Goal: Check status: Check status

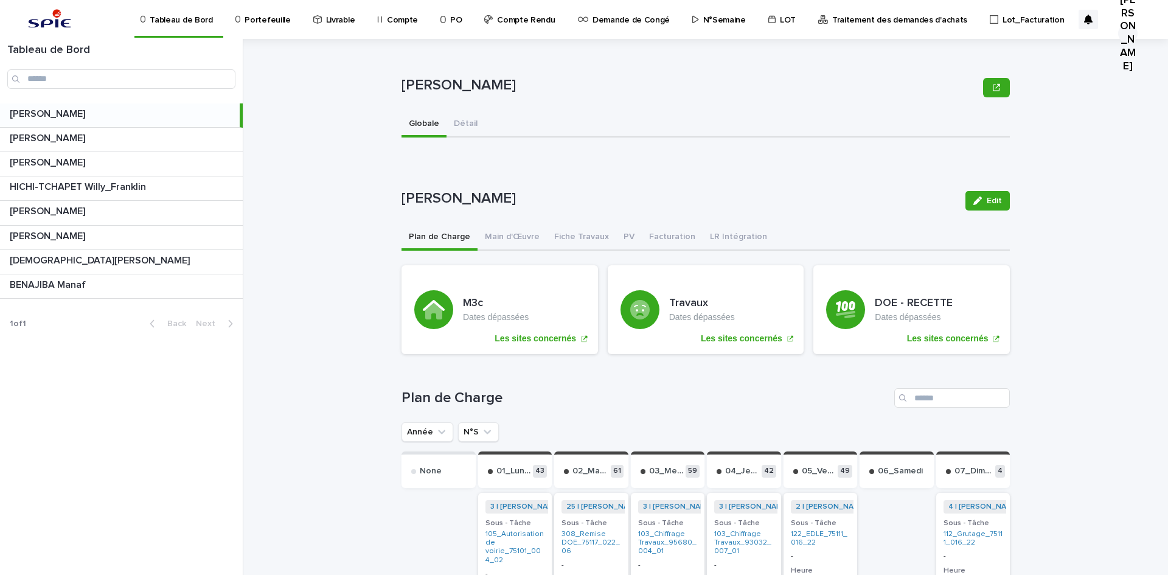
click at [291, 1] on div "Portefeuille" at bounding box center [265, 19] width 72 height 38
click at [266, 15] on p "Portefeuille" at bounding box center [268, 13] width 46 height 26
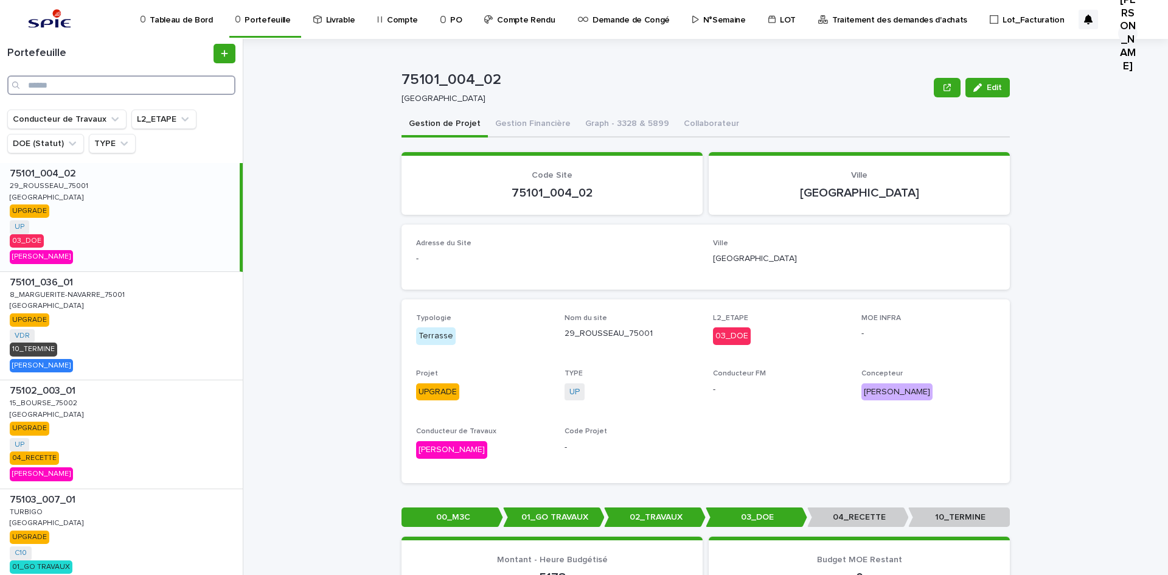
click at [106, 92] on input "Search" at bounding box center [121, 84] width 228 height 19
paste input "**********"
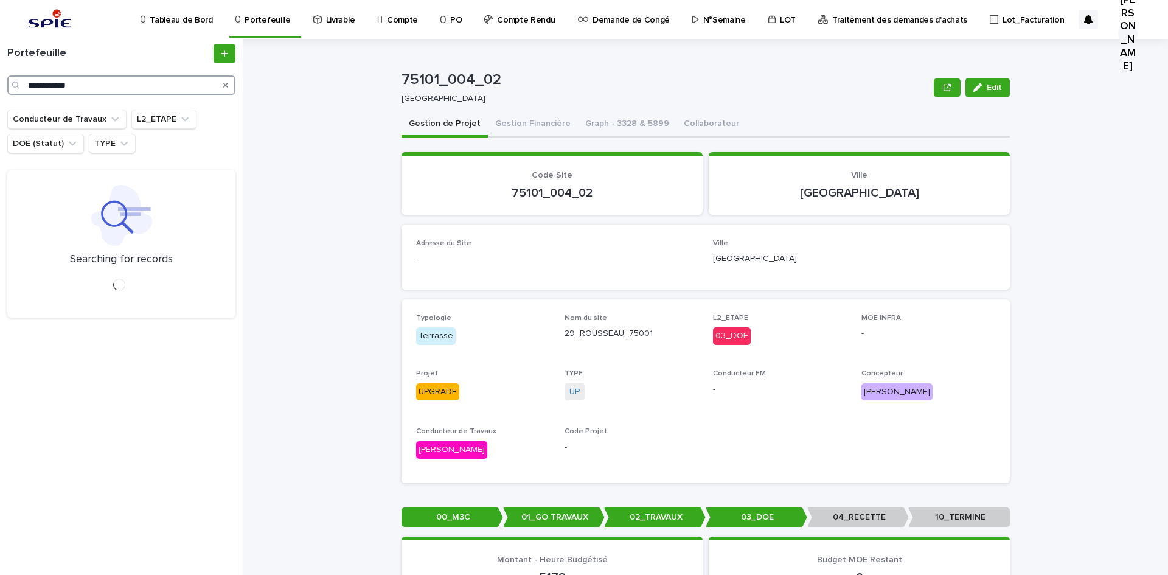
type input "**********"
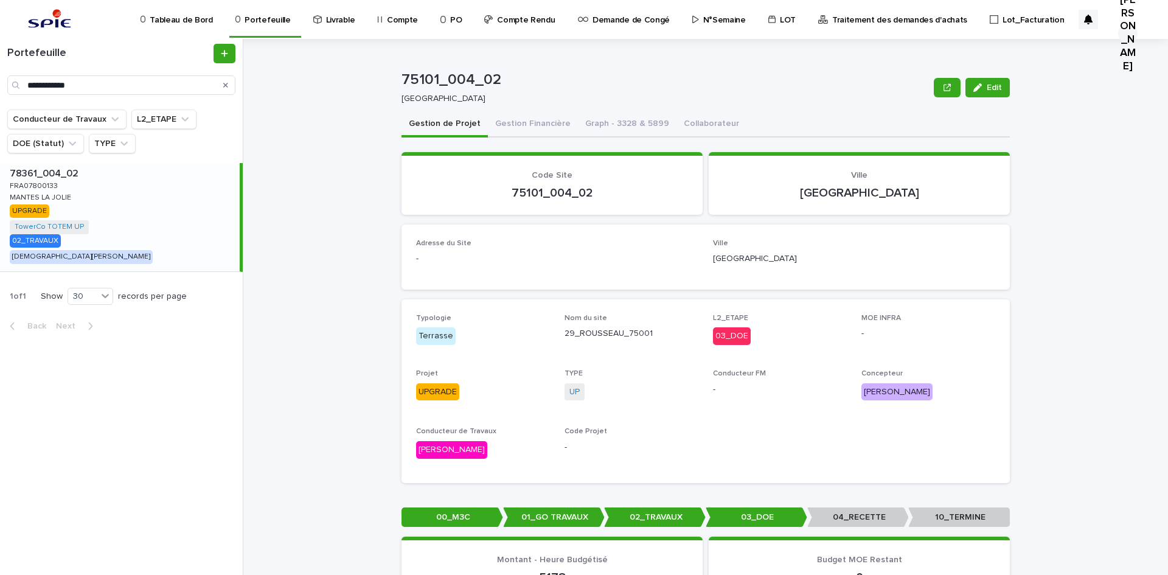
click at [44, 172] on p "78361_004_02" at bounding box center [45, 173] width 71 height 14
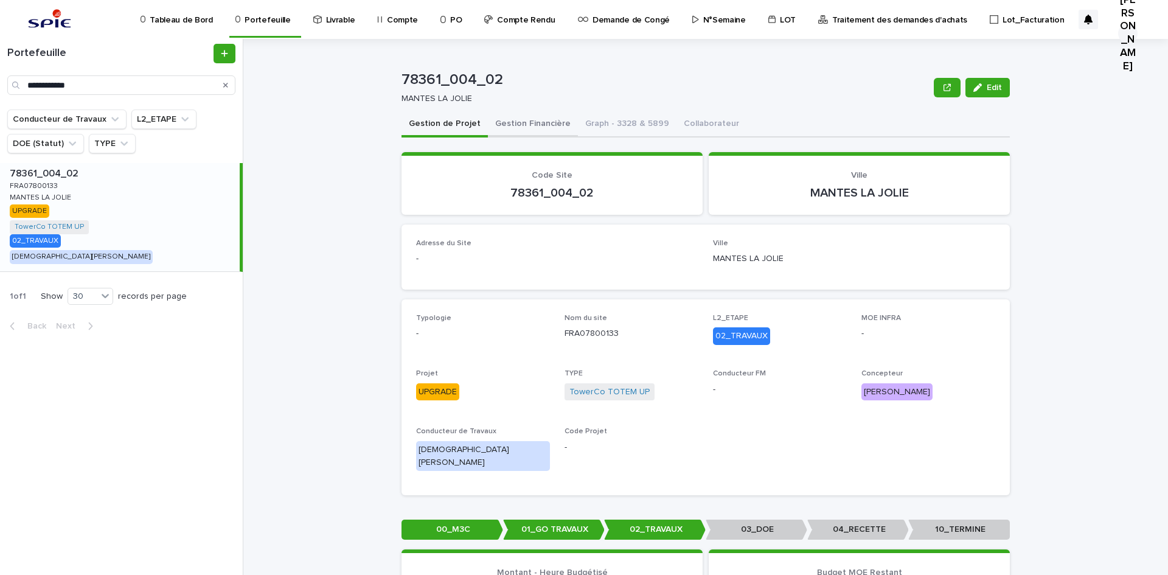
click at [522, 117] on button "Gestion Financière" at bounding box center [533, 125] width 90 height 26
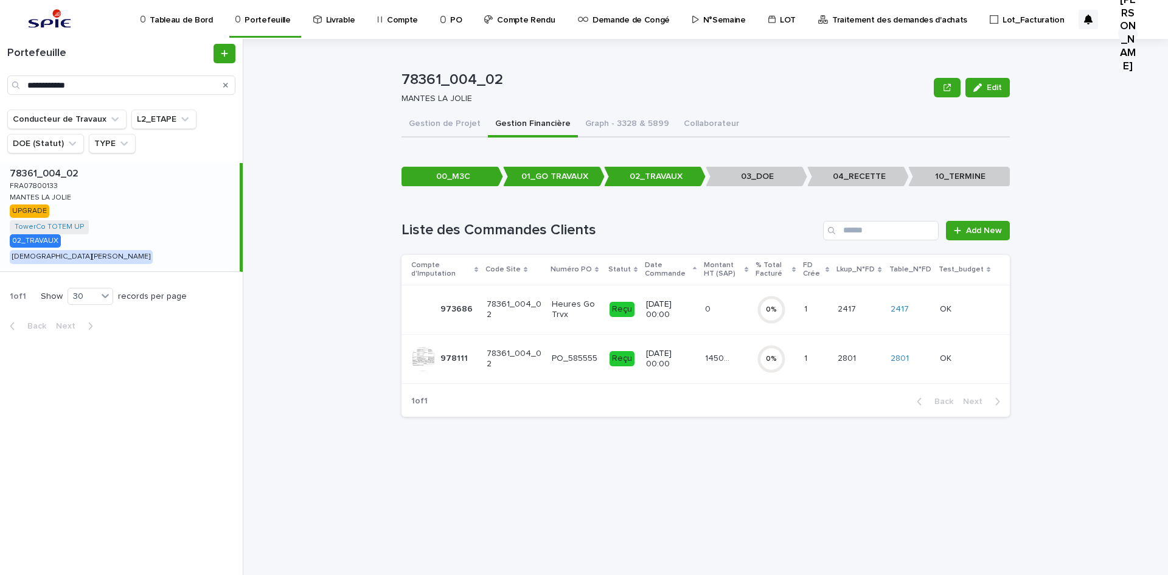
click at [695, 362] on p "26/3/2025 00:00" at bounding box center [671, 359] width 50 height 21
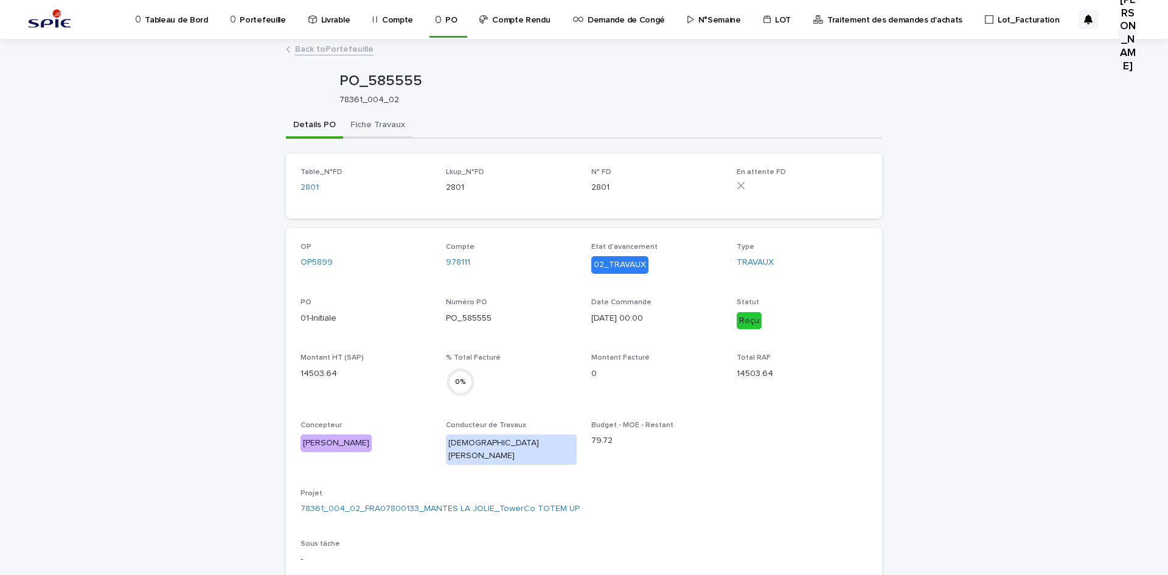
click at [368, 134] on button "Fiche Travaux" at bounding box center [377, 126] width 69 height 26
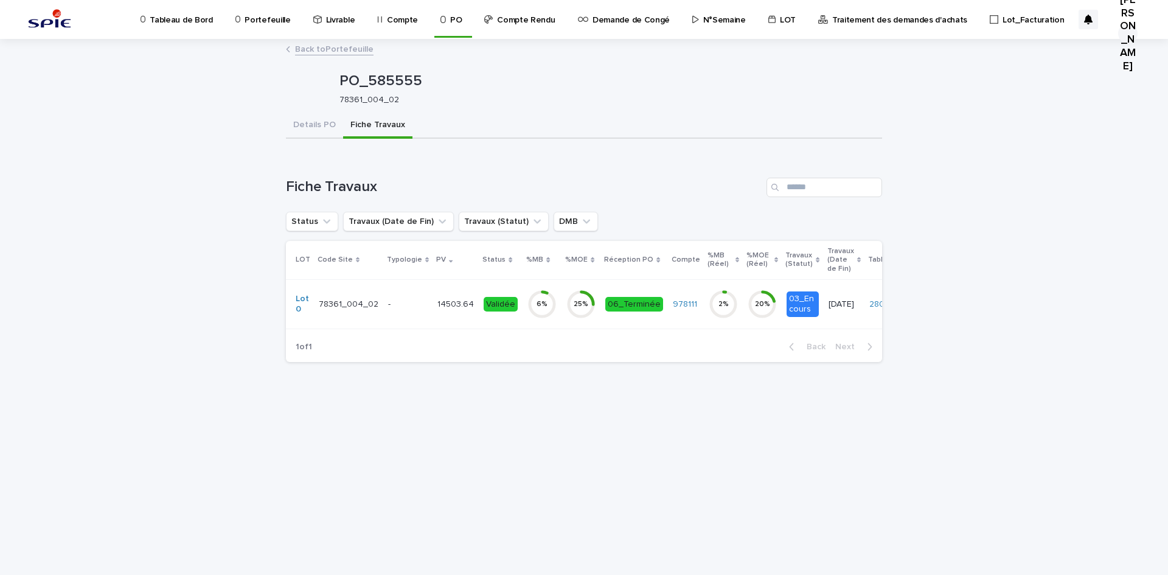
click at [399, 310] on div "-" at bounding box center [408, 305] width 40 height 20
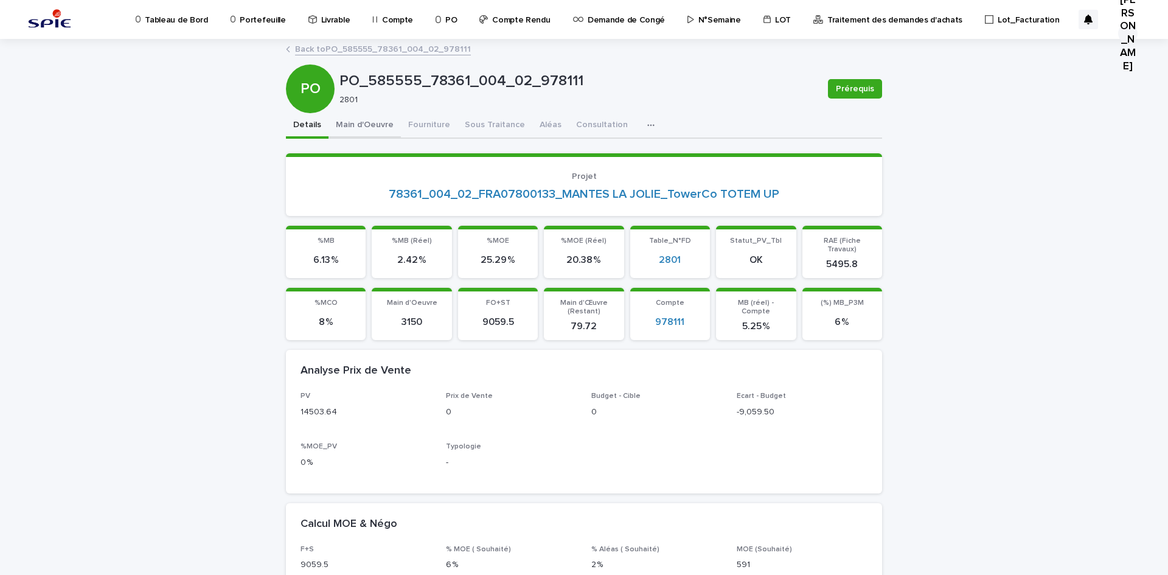
click at [372, 124] on button "Main d'Oeuvre" at bounding box center [365, 126] width 72 height 26
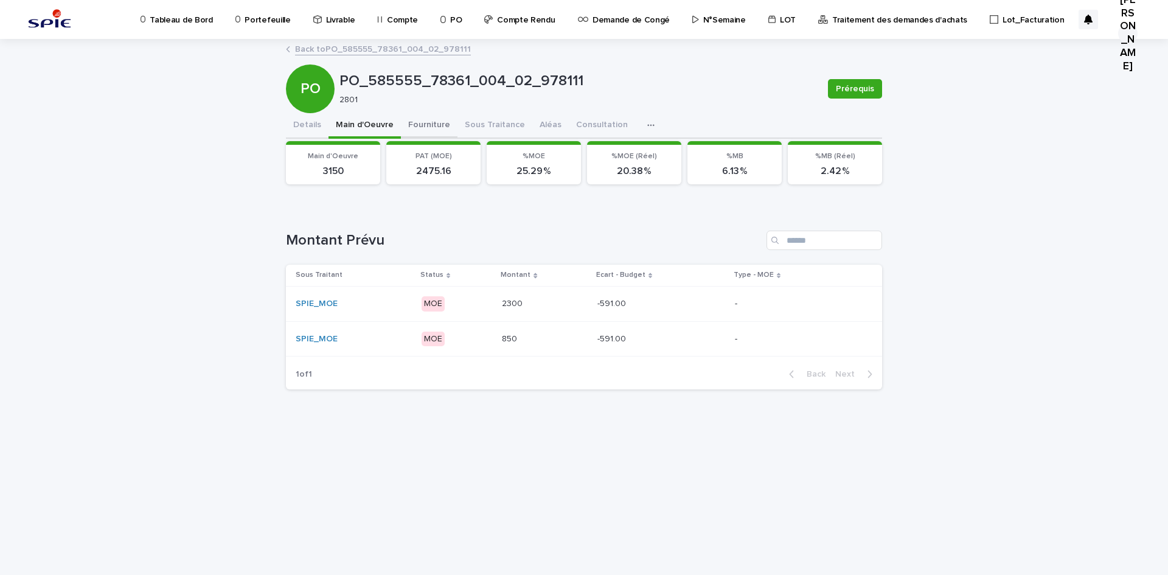
click at [419, 123] on button "Fourniture" at bounding box center [429, 126] width 57 height 26
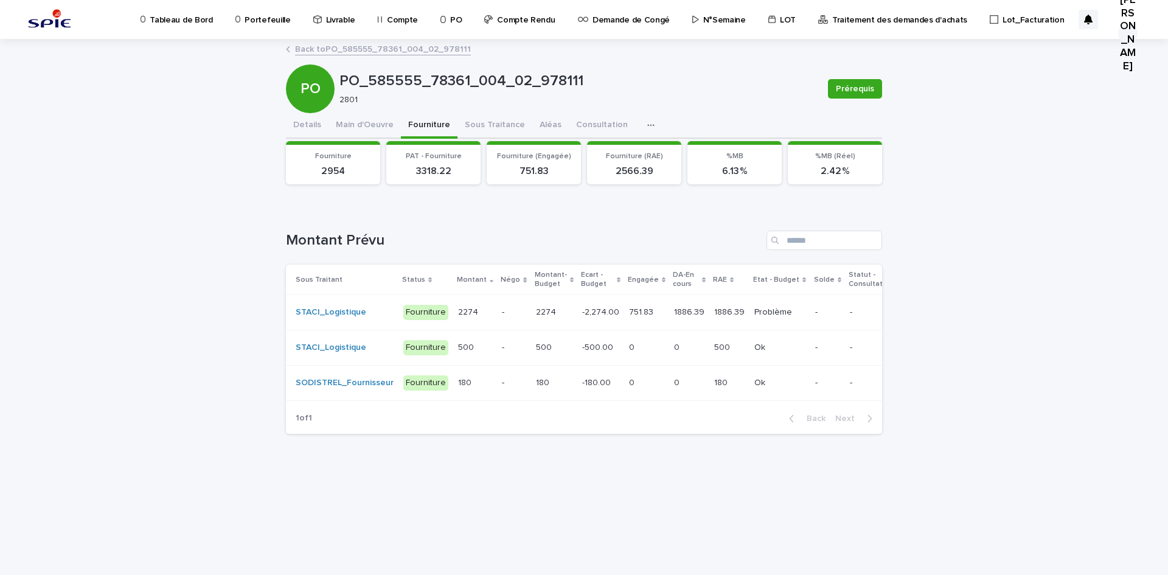
click at [482, 313] on p at bounding box center [475, 312] width 34 height 10
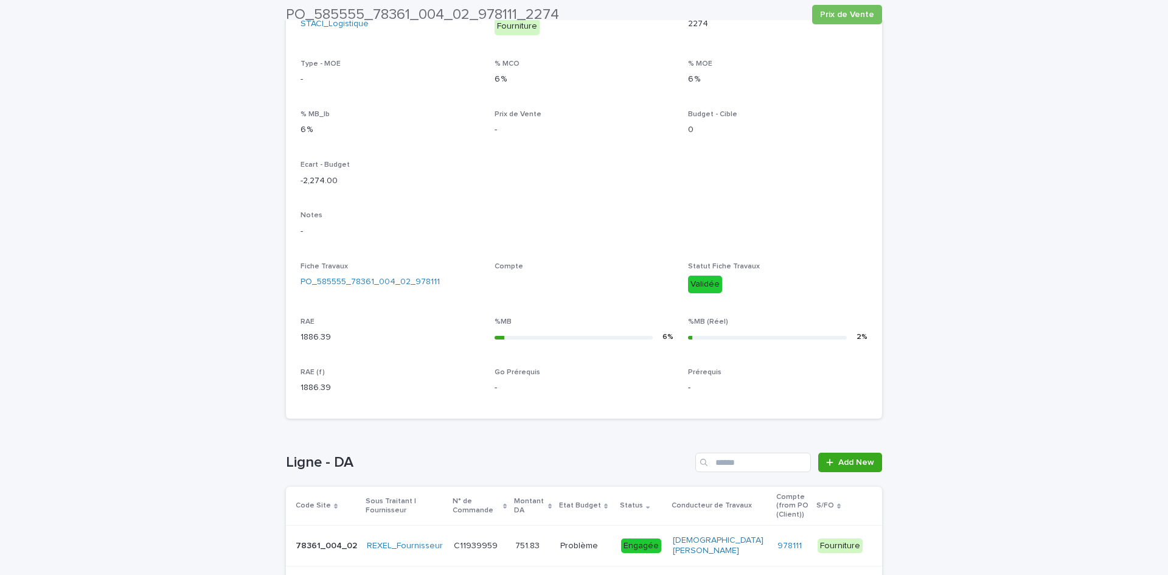
scroll to position [303, 0]
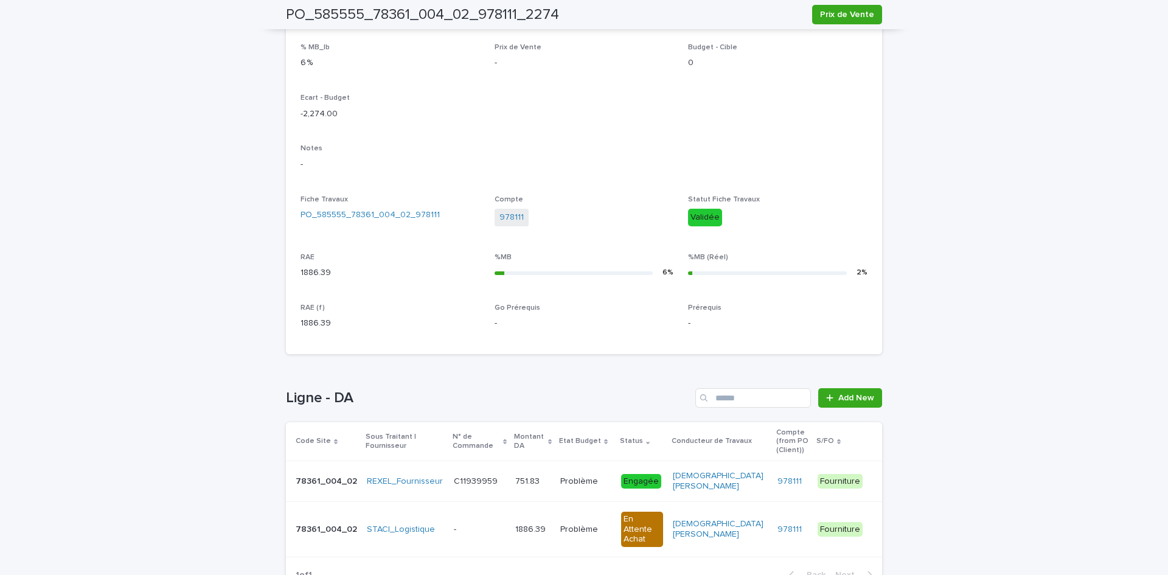
click at [478, 525] on p at bounding box center [480, 530] width 52 height 10
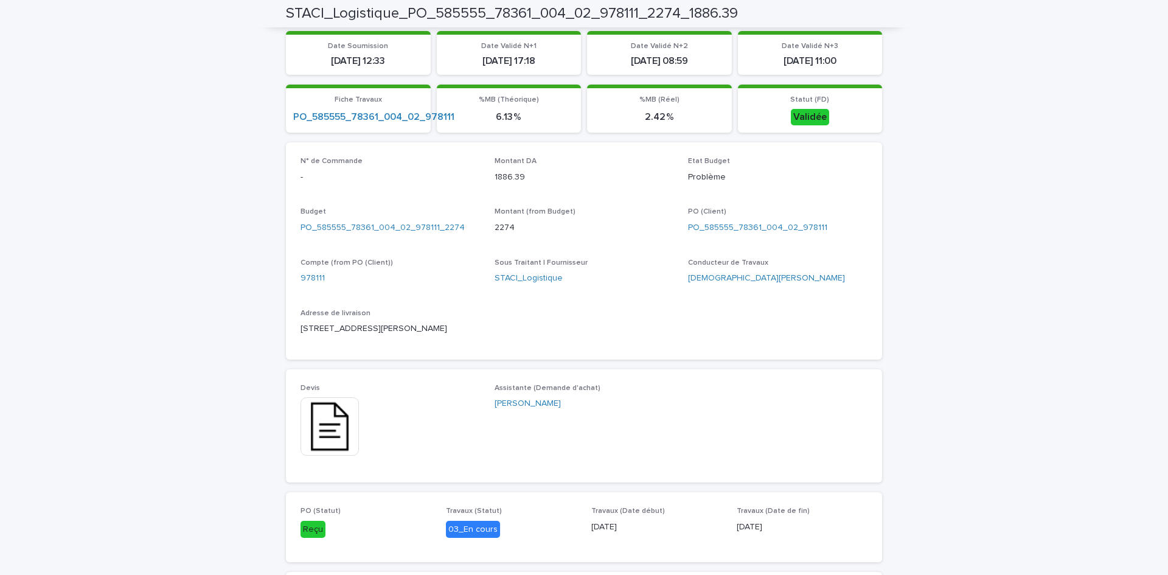
scroll to position [548, 0]
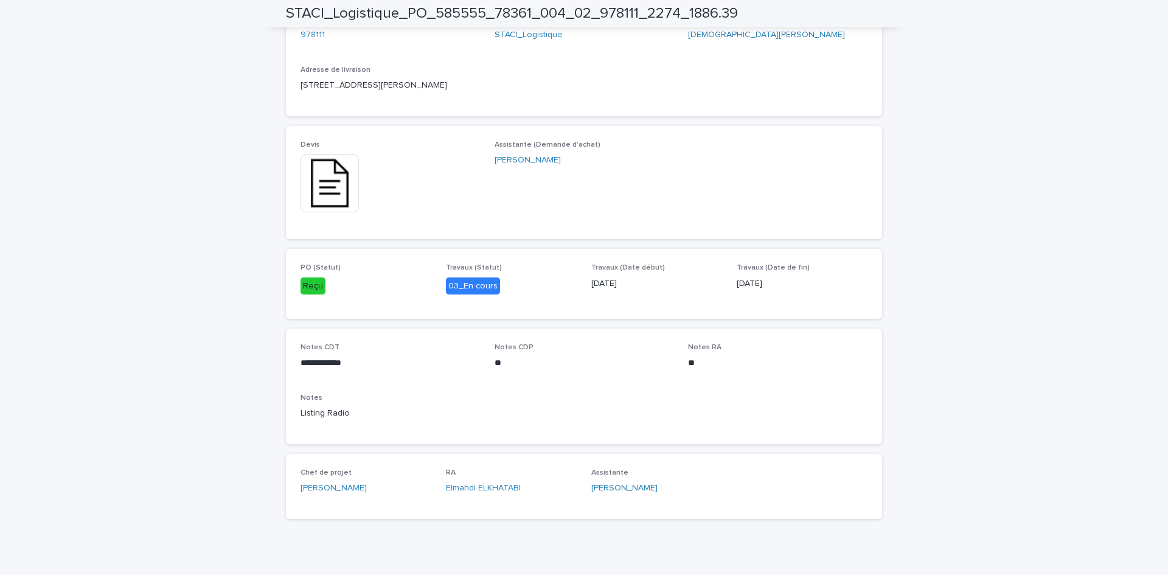
click at [317, 181] on img at bounding box center [330, 183] width 58 height 58
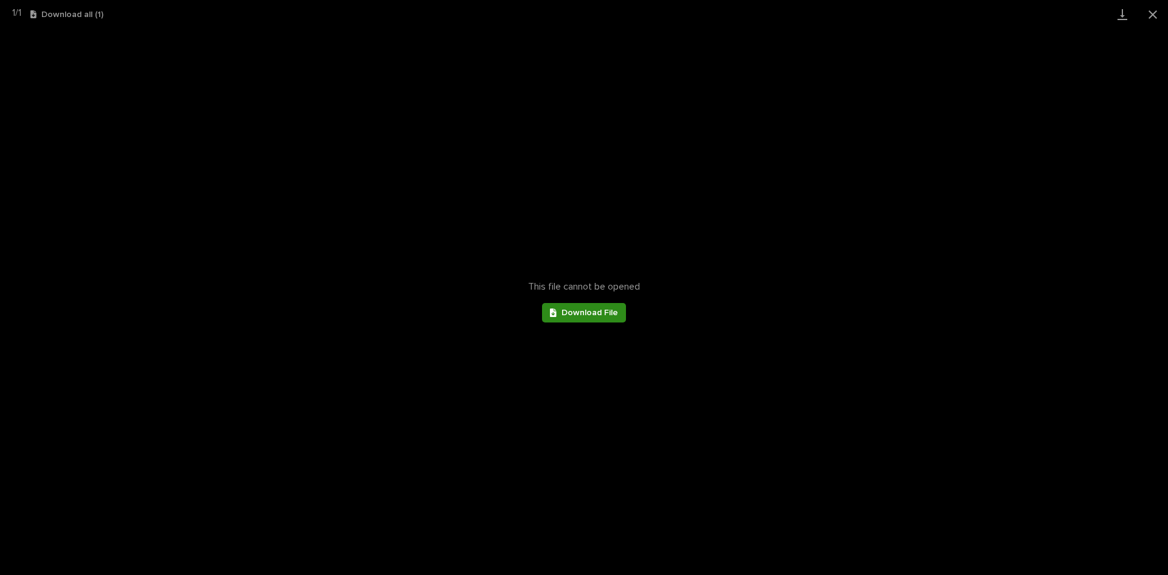
click at [584, 312] on span "Download File" at bounding box center [590, 313] width 57 height 9
click at [1165, 5] on button "Close gallery" at bounding box center [1153, 14] width 30 height 29
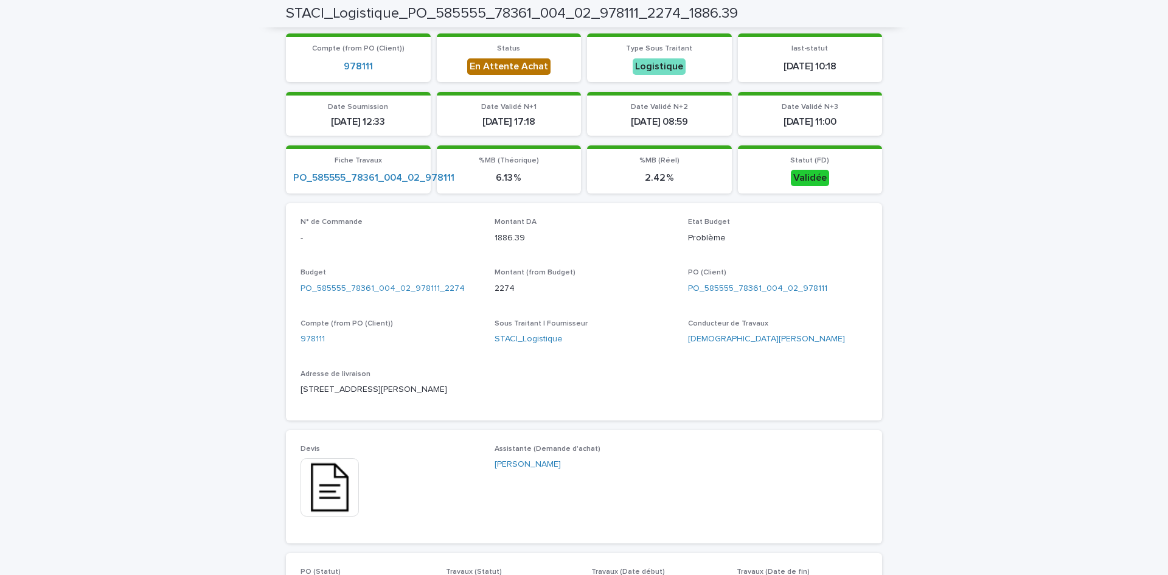
scroll to position [0, 0]
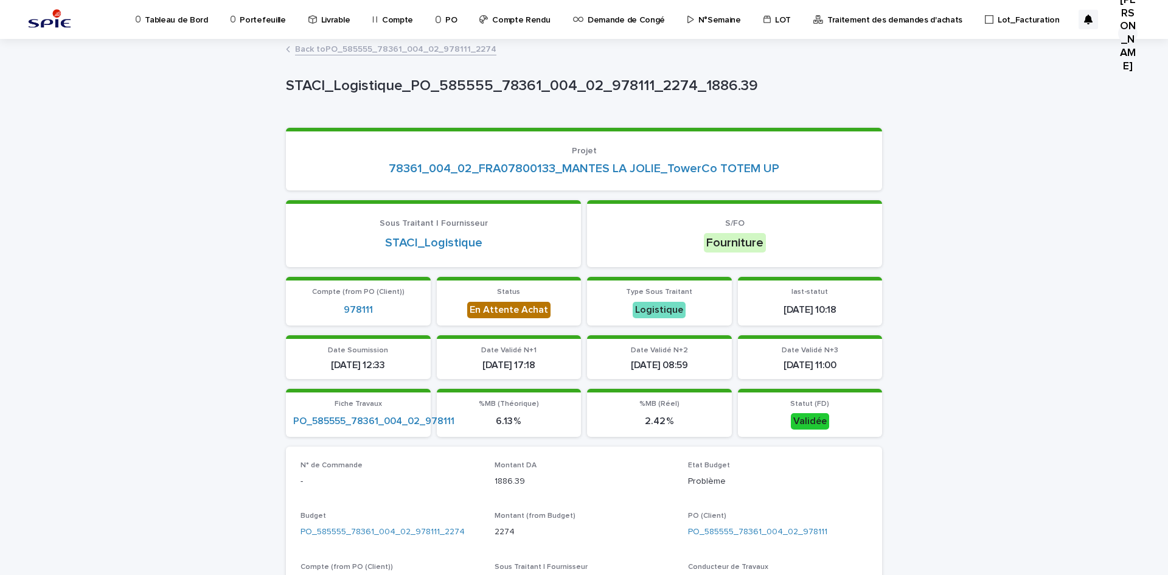
click at [317, 45] on link "Back to PO_585555_78361_004_02_978111_2274" at bounding box center [395, 48] width 201 height 14
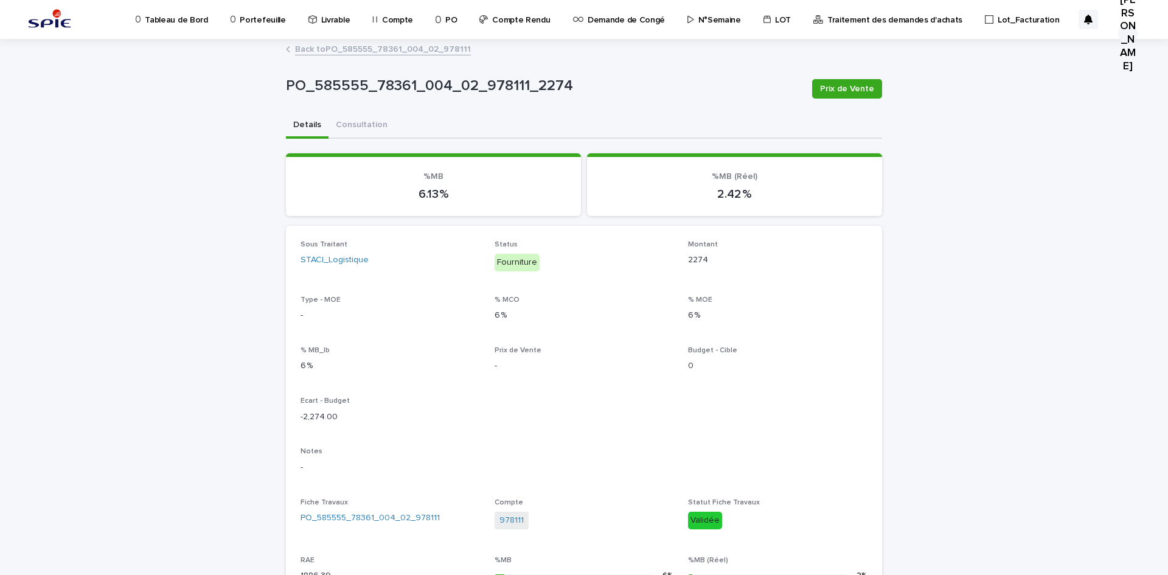
scroll to position [370, 0]
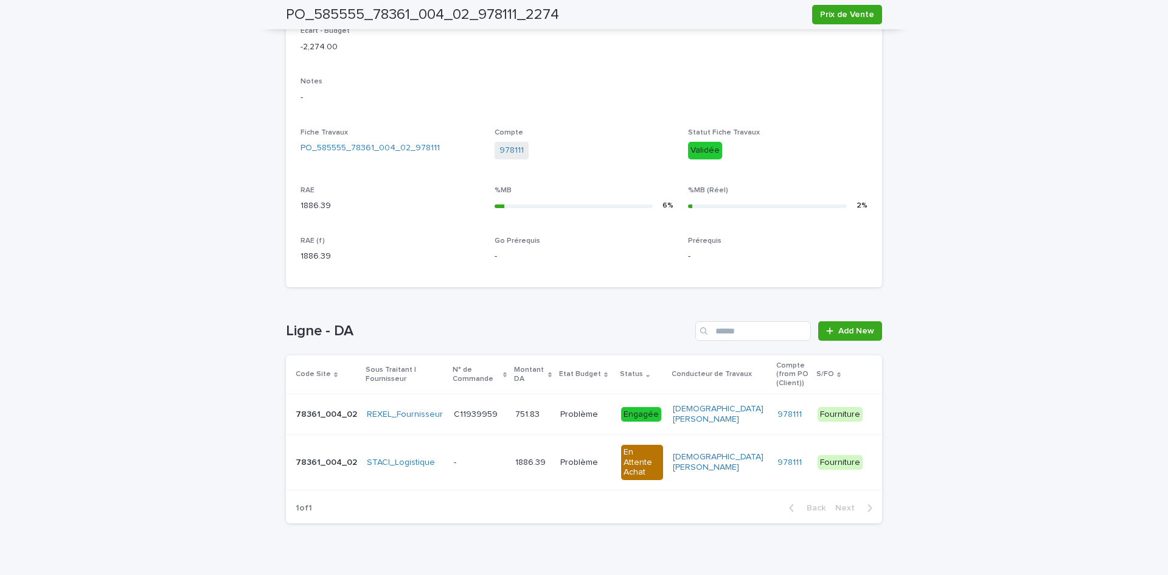
click at [501, 410] on p at bounding box center [480, 415] width 52 height 10
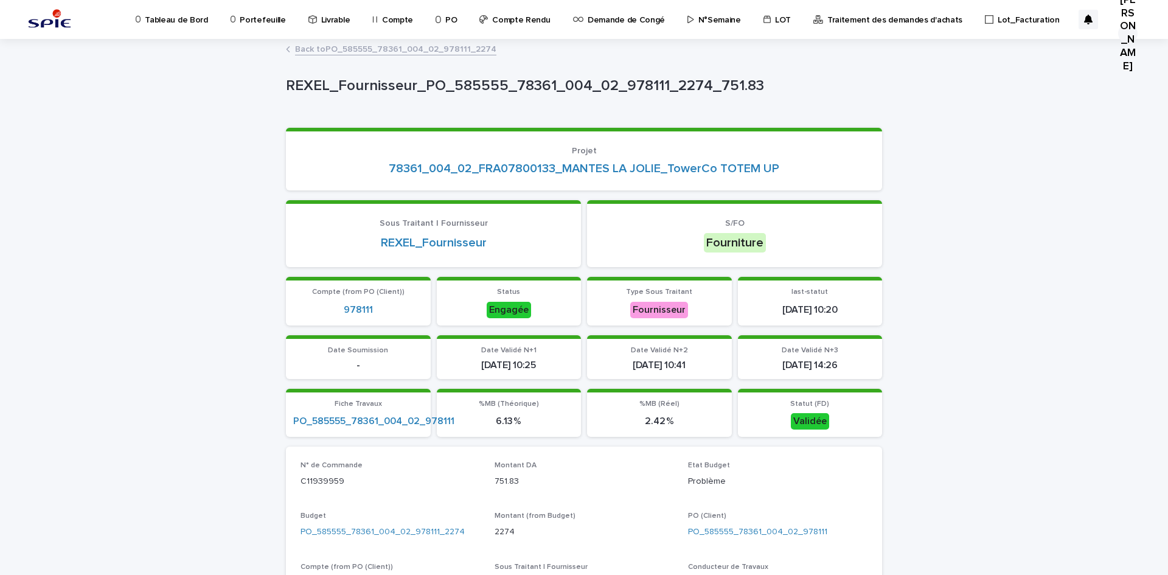
scroll to position [365, 0]
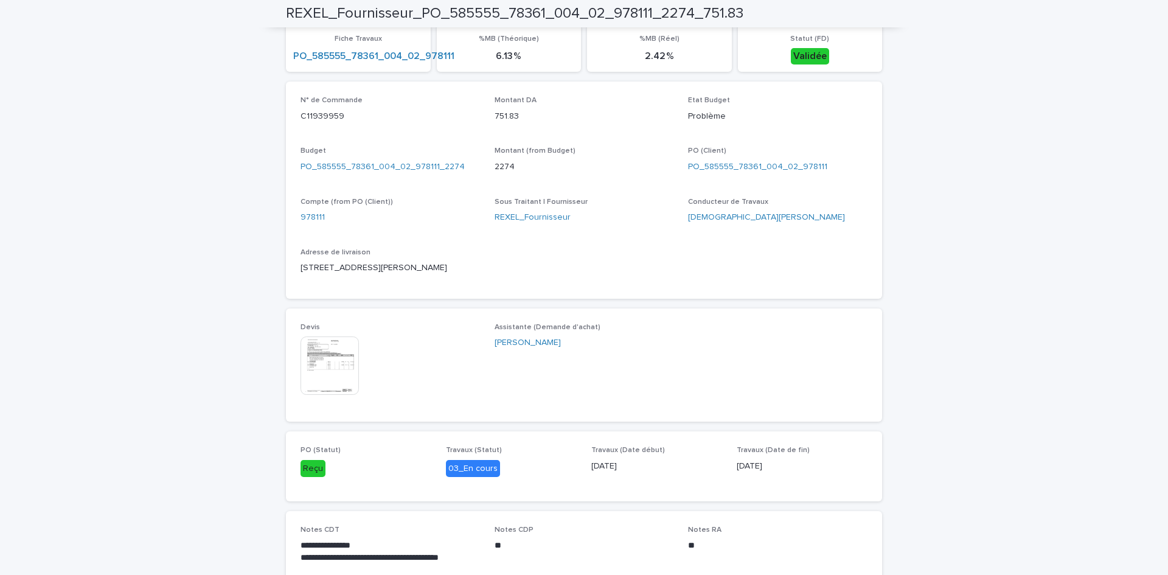
click at [308, 359] on img at bounding box center [330, 366] width 58 height 58
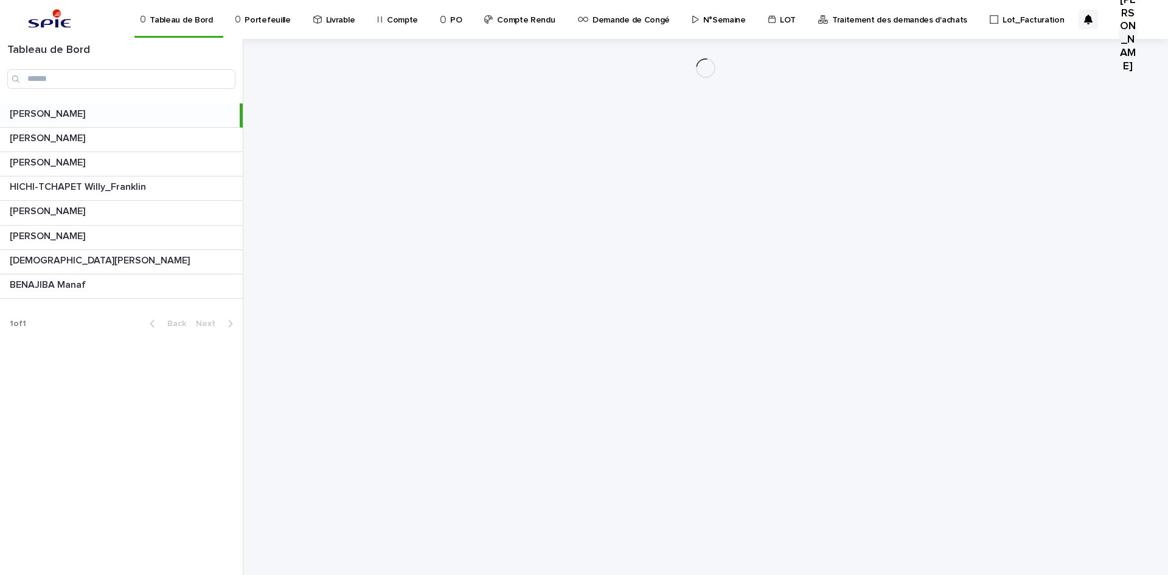
drag, startPoint x: 262, startPoint y: 28, endPoint x: 262, endPoint y: 18, distance: 10.3
click at [262, 18] on p "Portefeuille" at bounding box center [268, 13] width 46 height 26
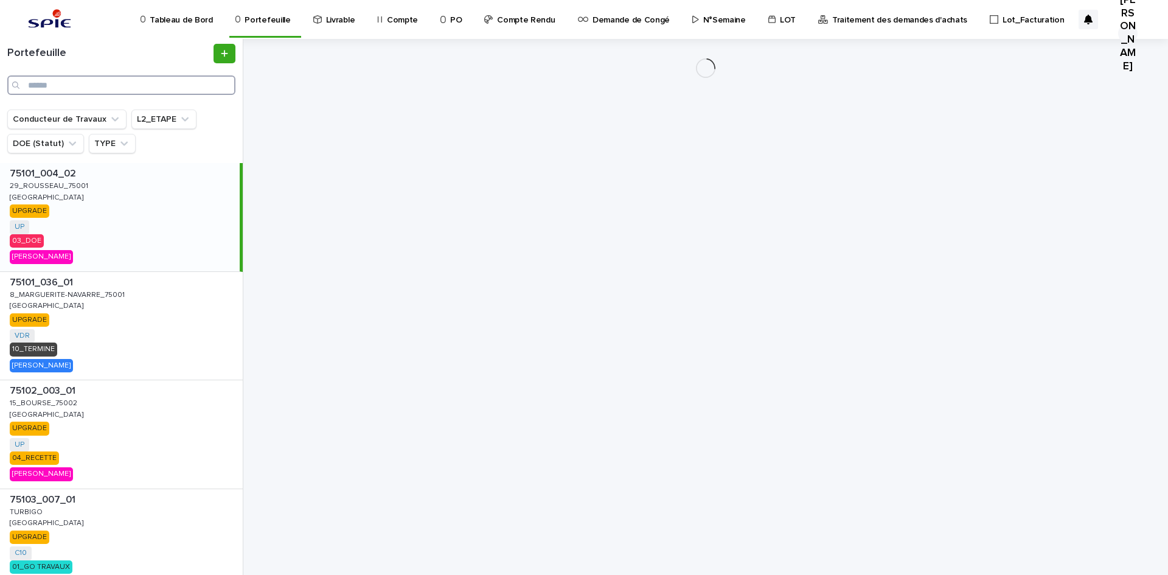
click at [91, 92] on input "Search" at bounding box center [121, 84] width 228 height 19
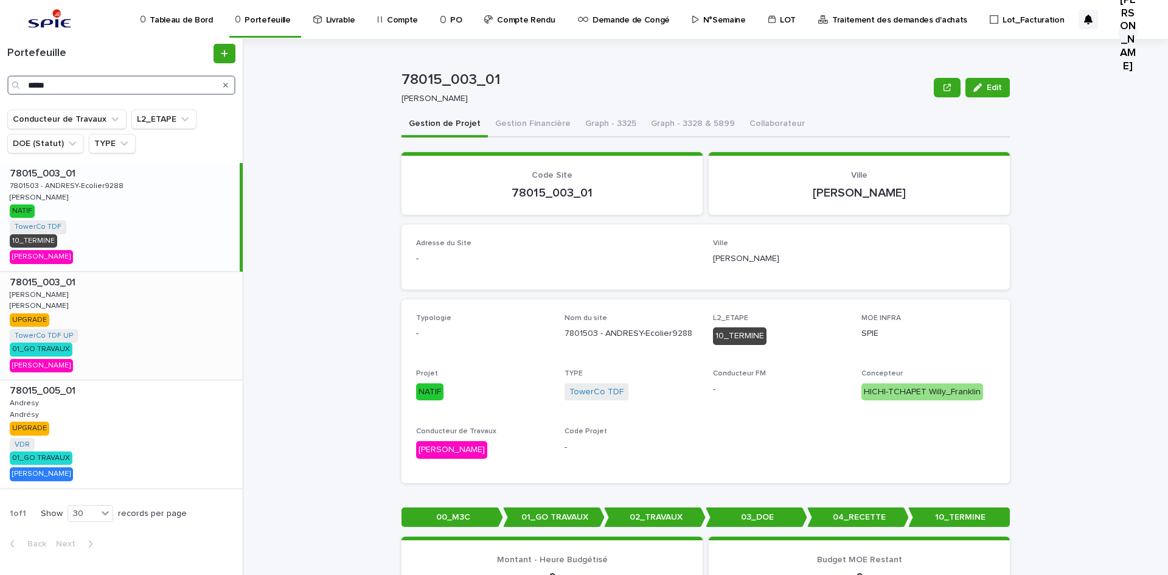
type input "*****"
click at [26, 288] on p "ANDRESY" at bounding box center [40, 293] width 61 height 11
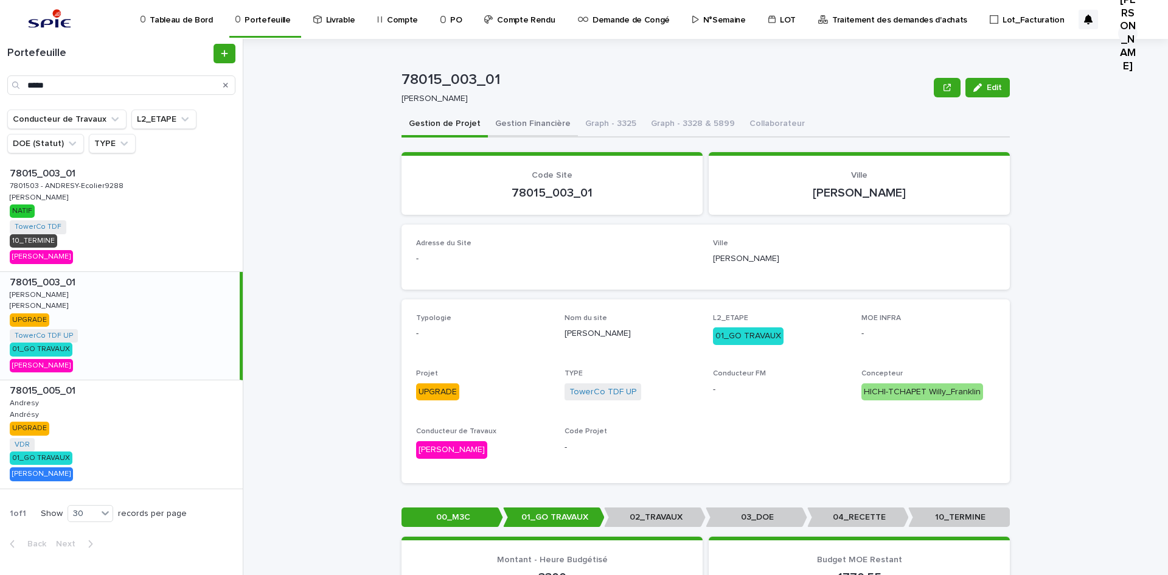
click at [507, 131] on button "Gestion Financière" at bounding box center [533, 125] width 90 height 26
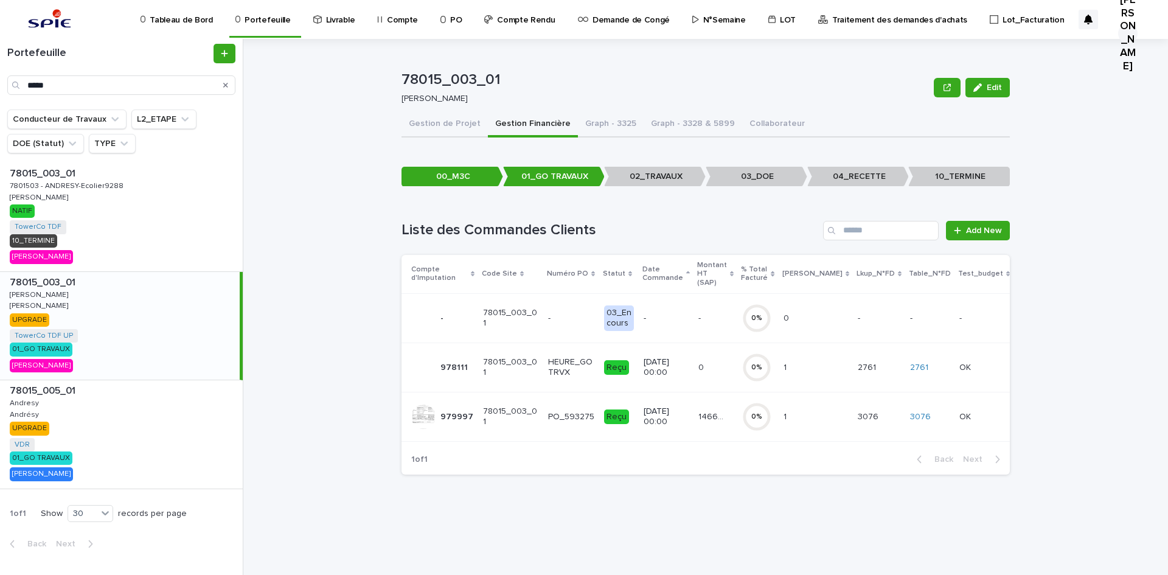
click at [694, 414] on td "21/5/2025 00:00" at bounding box center [666, 416] width 55 height 49
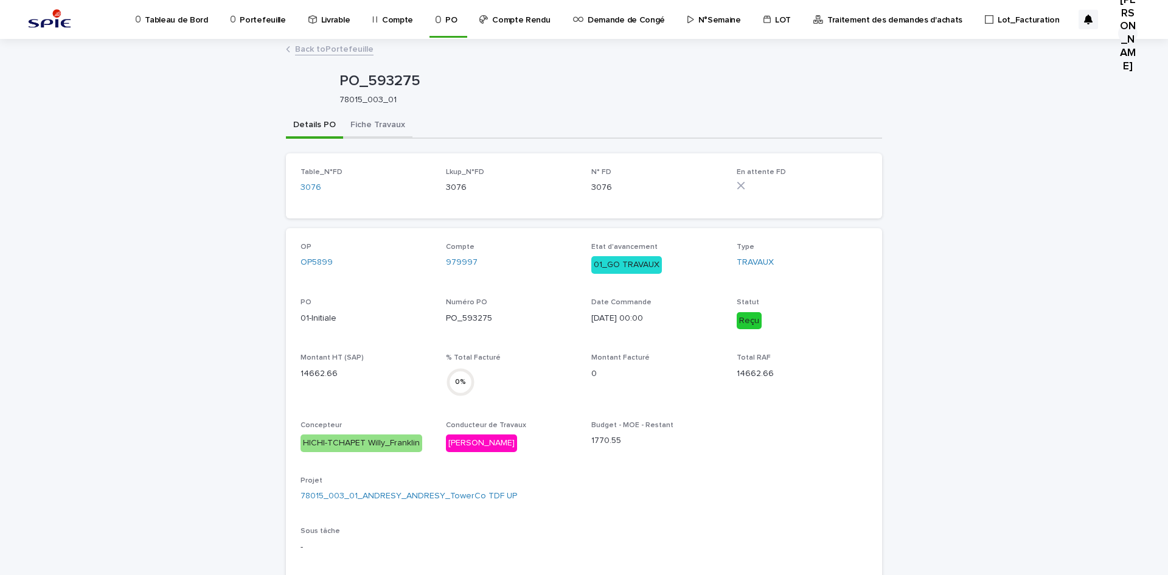
click at [351, 114] on button "Fiche Travaux" at bounding box center [377, 126] width 69 height 26
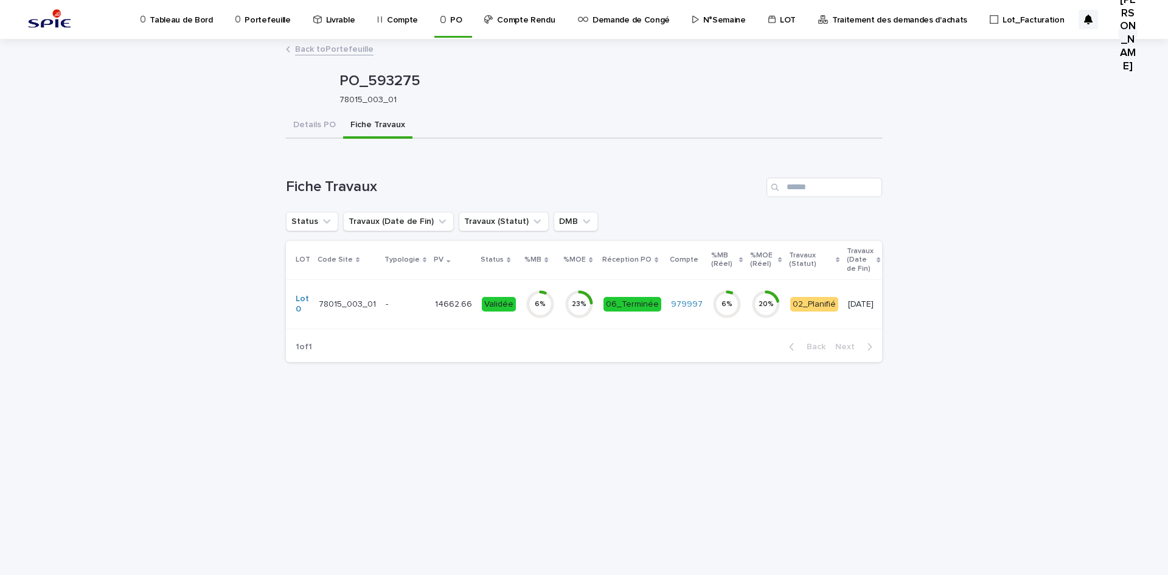
click at [413, 302] on p "-" at bounding box center [406, 304] width 40 height 10
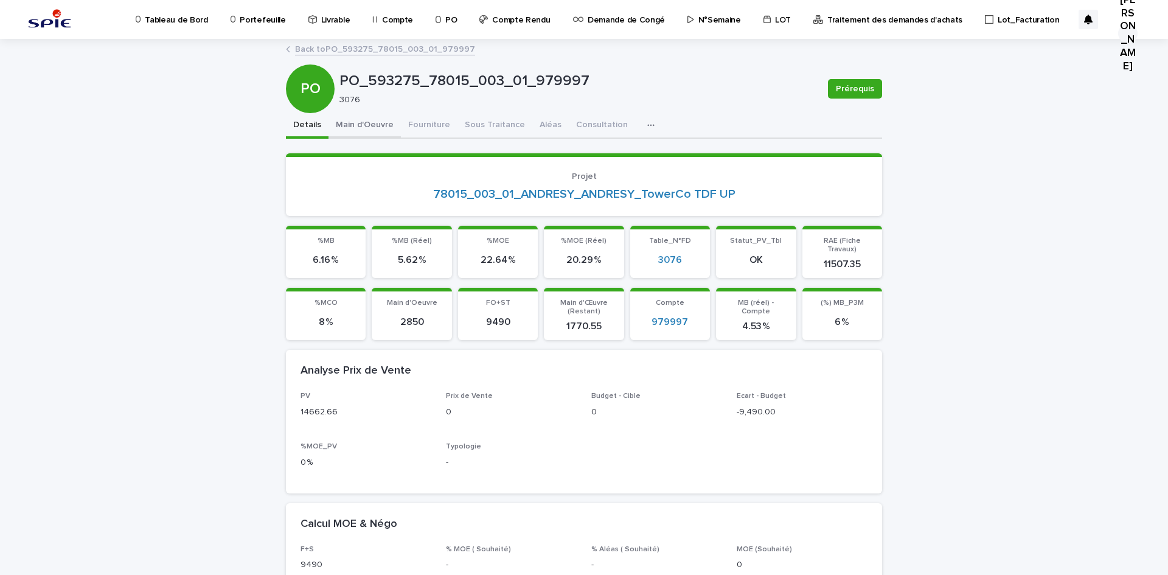
click at [372, 136] on button "Main d'Oeuvre" at bounding box center [365, 126] width 72 height 26
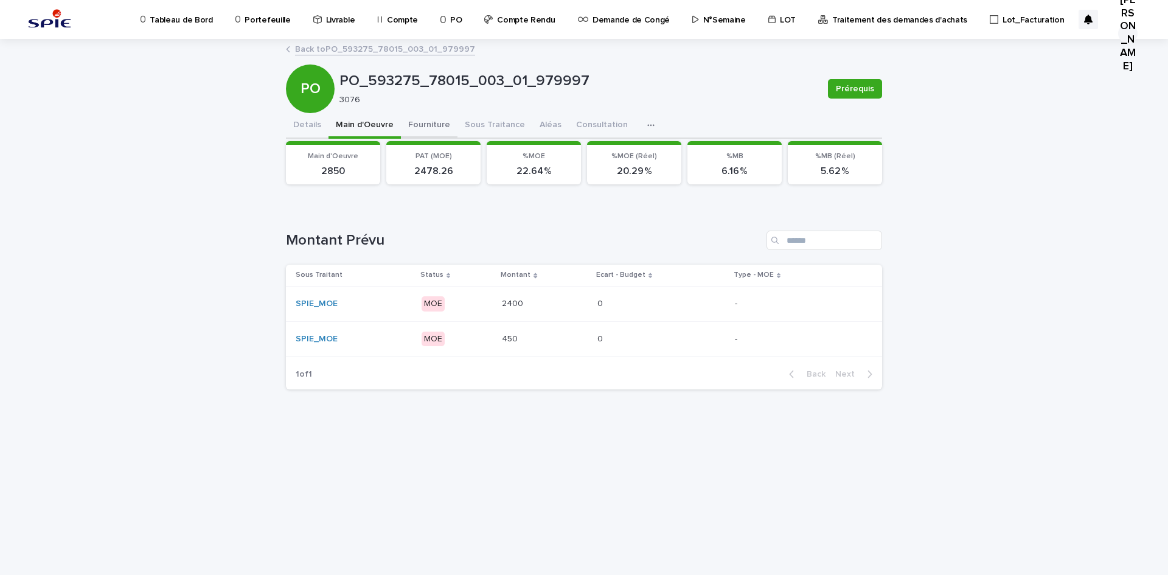
click at [439, 127] on button "Fourniture" at bounding box center [429, 126] width 57 height 26
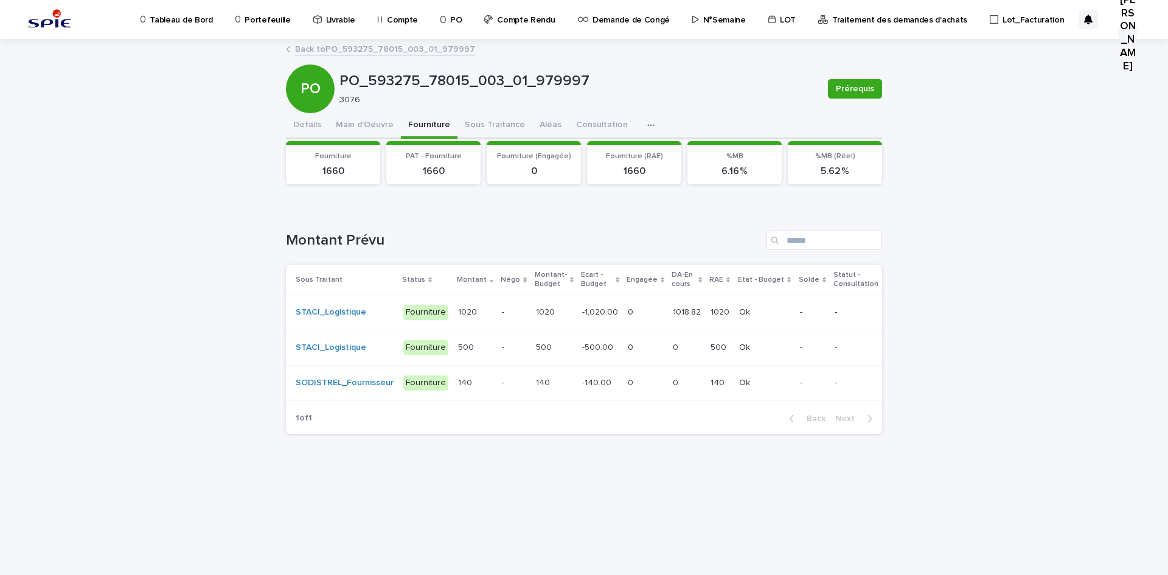
click at [502, 311] on p "-" at bounding box center [514, 312] width 24 height 10
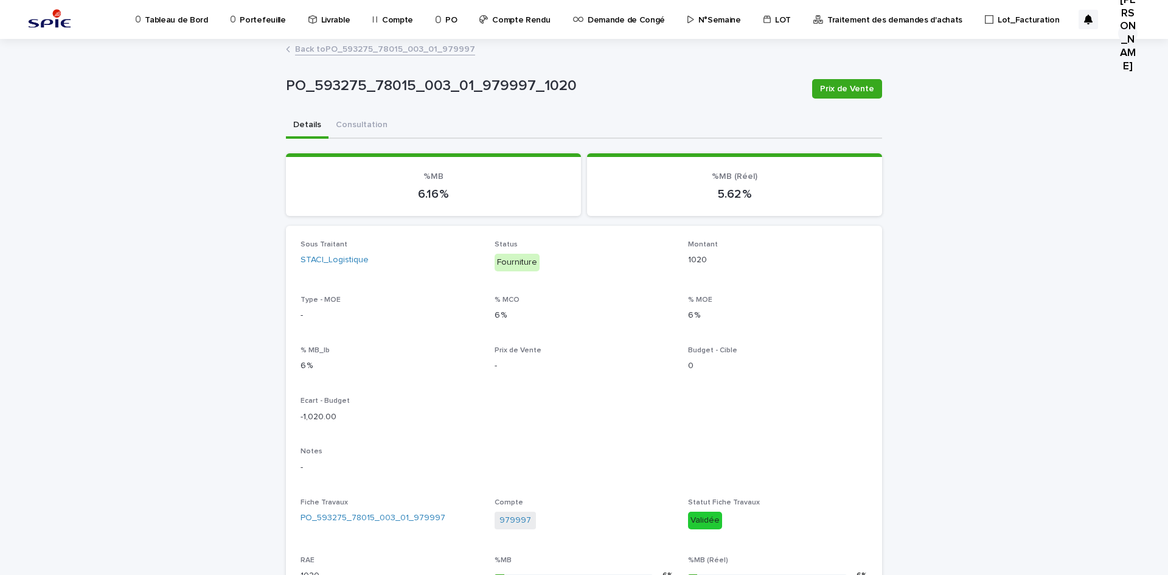
scroll to position [329, 0]
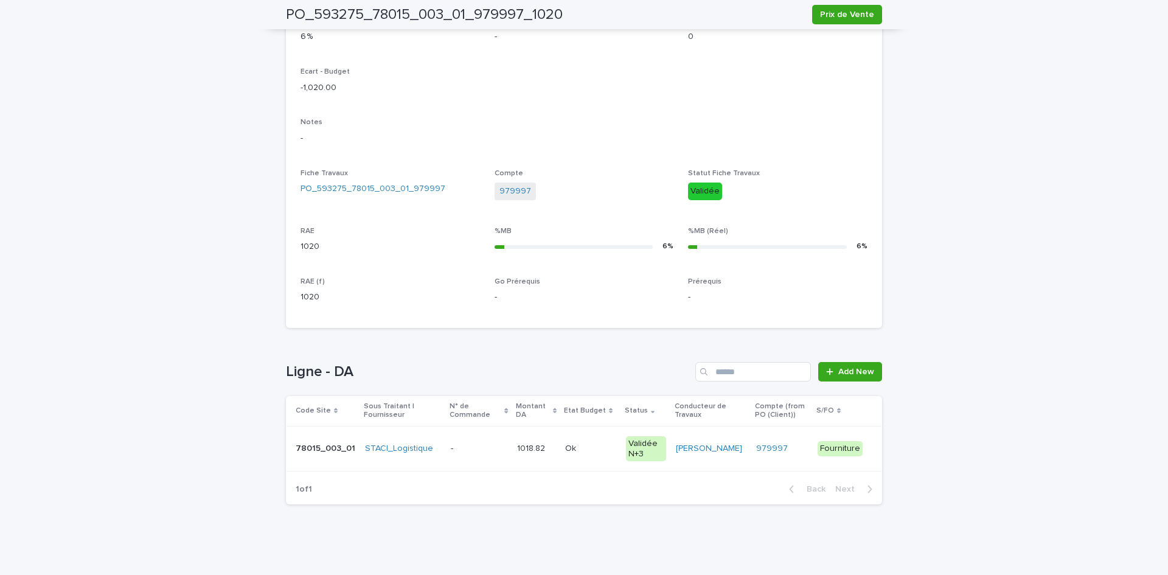
click at [458, 450] on p at bounding box center [479, 449] width 57 height 10
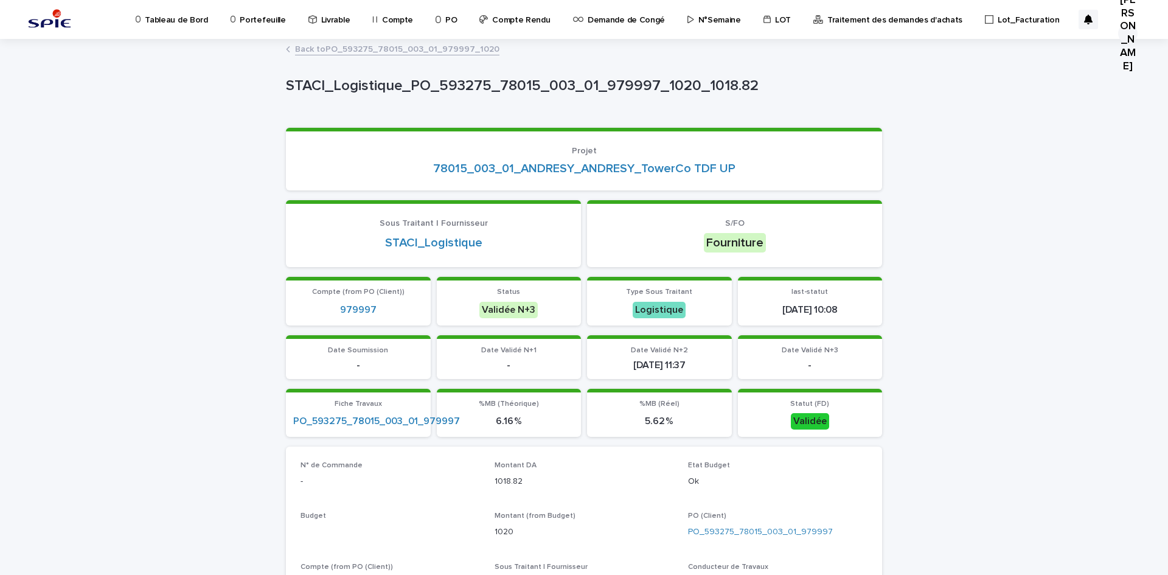
scroll to position [365, 0]
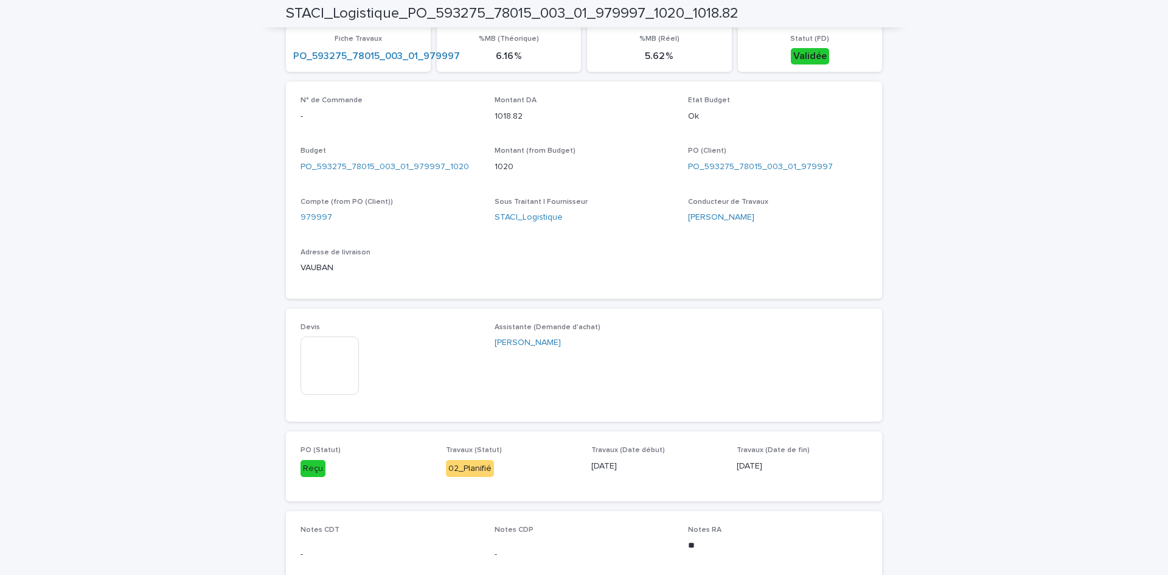
click at [331, 364] on img at bounding box center [330, 366] width 58 height 58
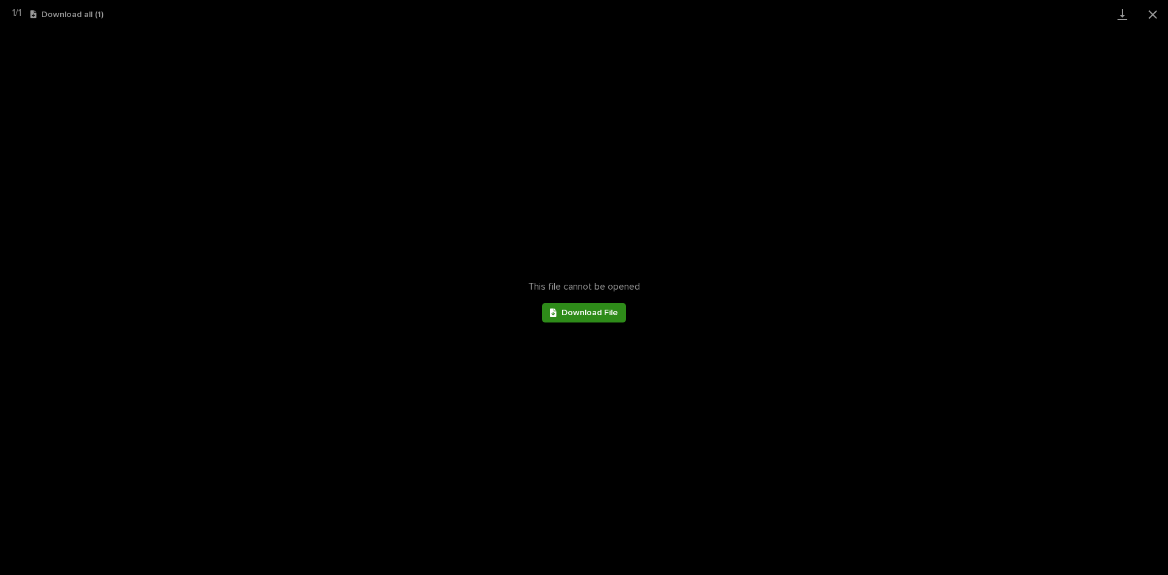
click at [599, 305] on link "Download File" at bounding box center [584, 312] width 84 height 19
click at [1159, 9] on button "Close gallery" at bounding box center [1153, 14] width 30 height 29
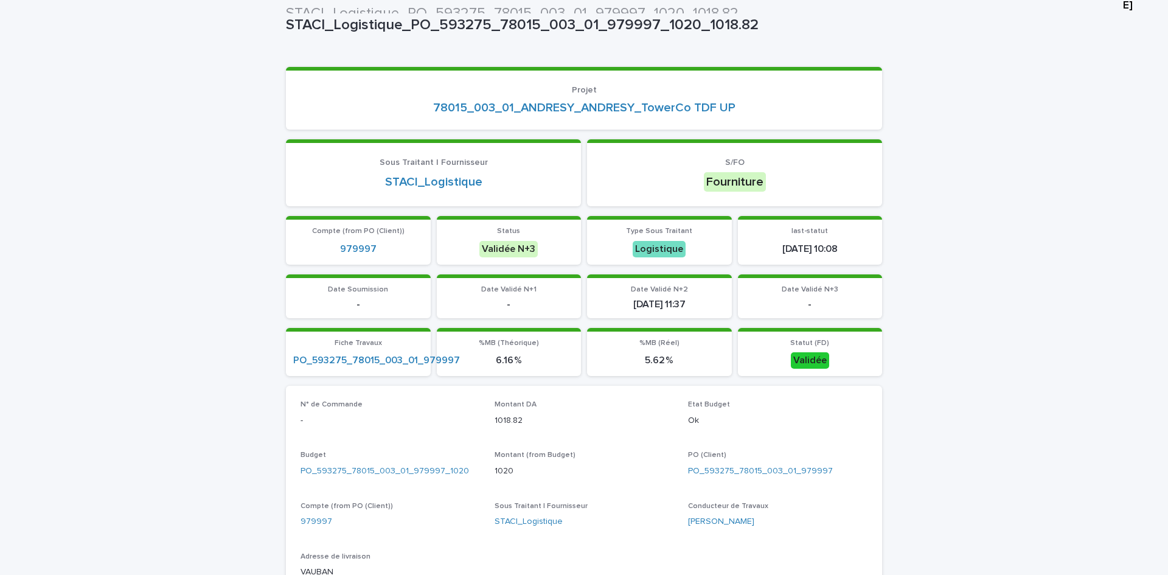
scroll to position [0, 0]
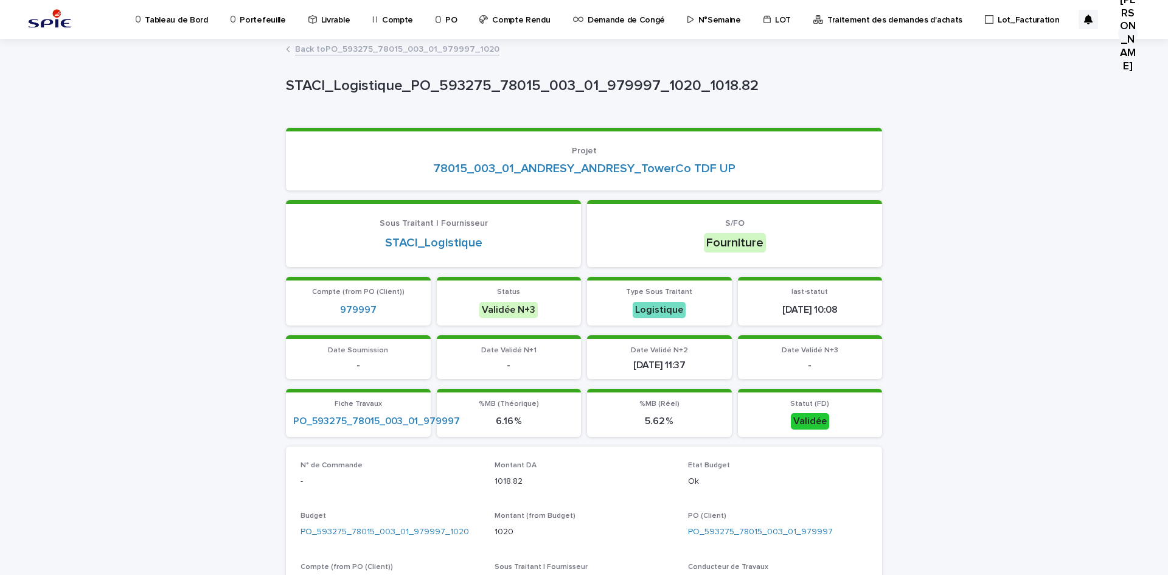
click at [240, 28] on link "Portefeuille" at bounding box center [260, 19] width 62 height 38
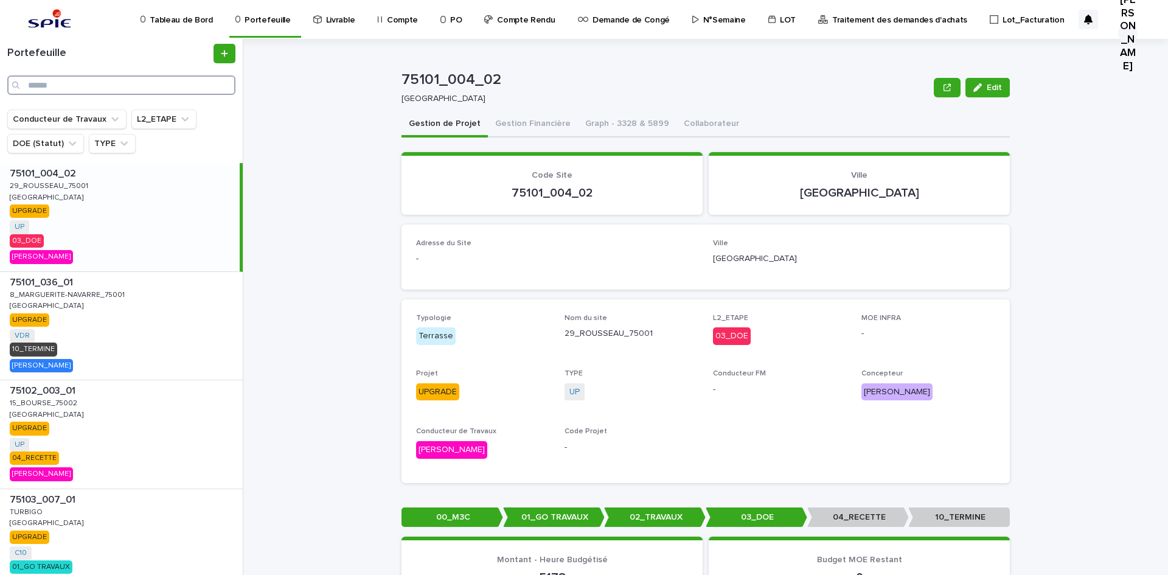
click at [80, 82] on input "Search" at bounding box center [121, 84] width 228 height 19
paste input "**********"
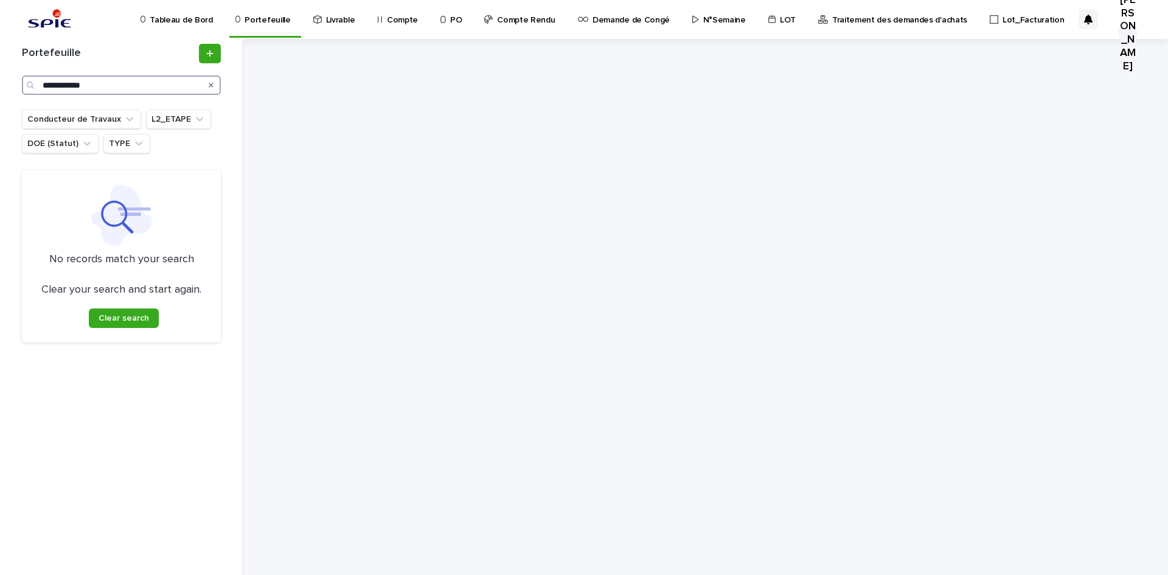
type input "**********"
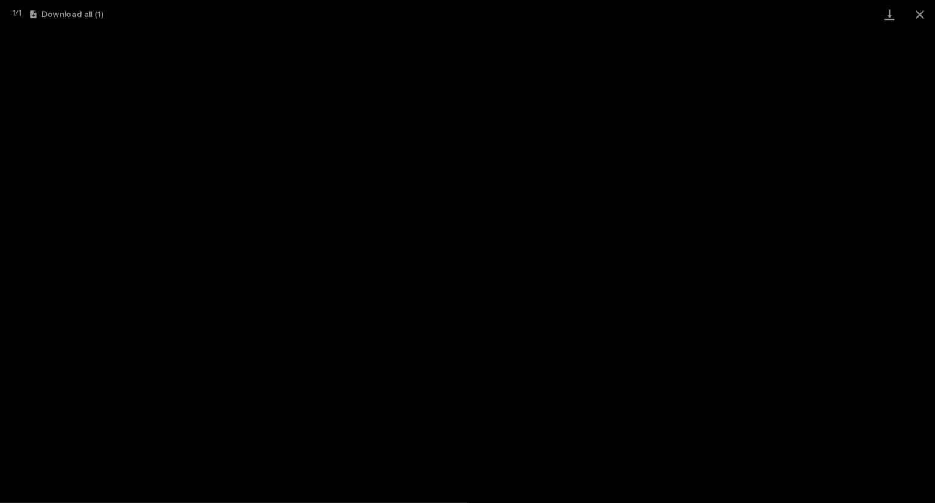
scroll to position [340, 0]
